Goal: Information Seeking & Learning: Learn about a topic

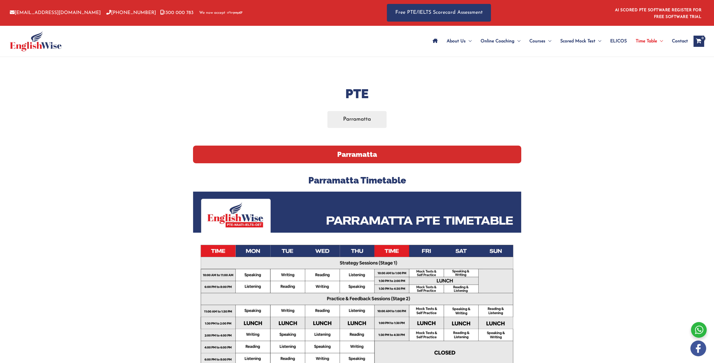
scroll to position [108, 0]
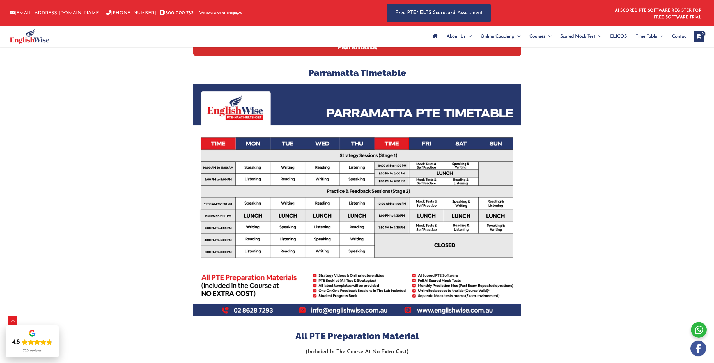
click at [623, 38] on span "ELICOS" at bounding box center [618, 37] width 17 height 20
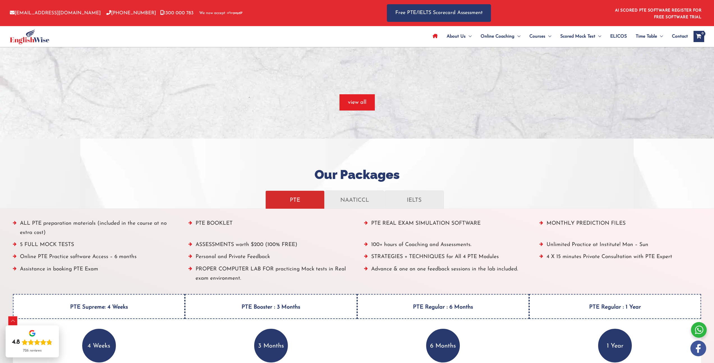
scroll to position [556, 0]
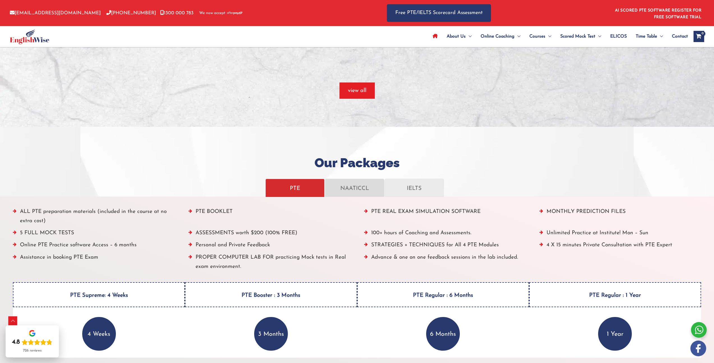
click at [360, 186] on p "NAATICCL" at bounding box center [354, 188] width 47 height 10
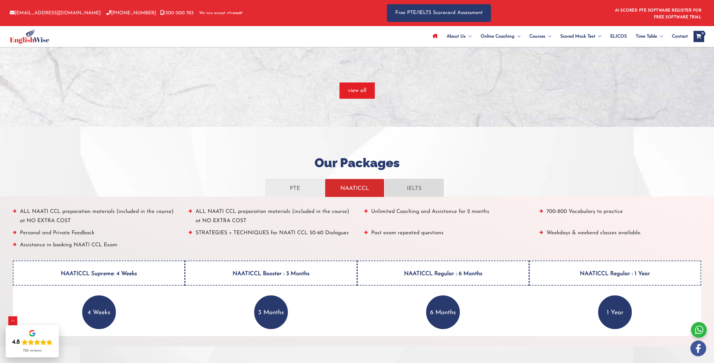
click at [410, 180] on link "IELTS" at bounding box center [413, 188] width 59 height 18
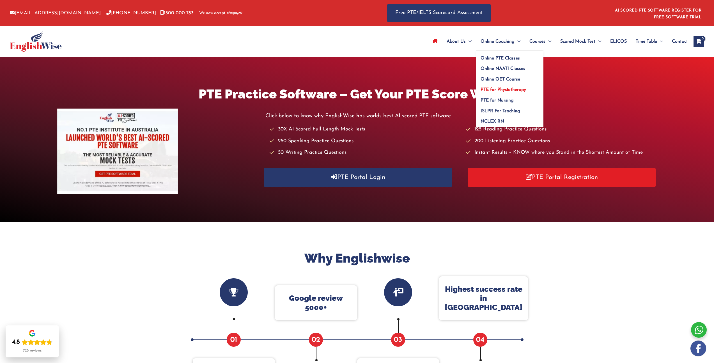
click at [507, 90] on span "PTE for Physiotherapy" at bounding box center [502, 89] width 45 height 4
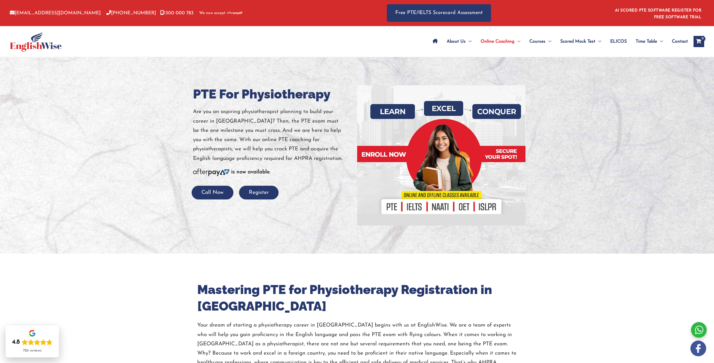
click at [203, 93] on h1 "PTE For Physiotherapy" at bounding box center [273, 94] width 160 height 18
drag, startPoint x: 203, startPoint y: 93, endPoint x: 298, endPoint y: 91, distance: 95.4
click at [298, 91] on h1 "PTE For Physiotherapy" at bounding box center [273, 94] width 160 height 18
copy h1 "PTE For Physiotherapy"
